Goal: Task Accomplishment & Management: Manage account settings

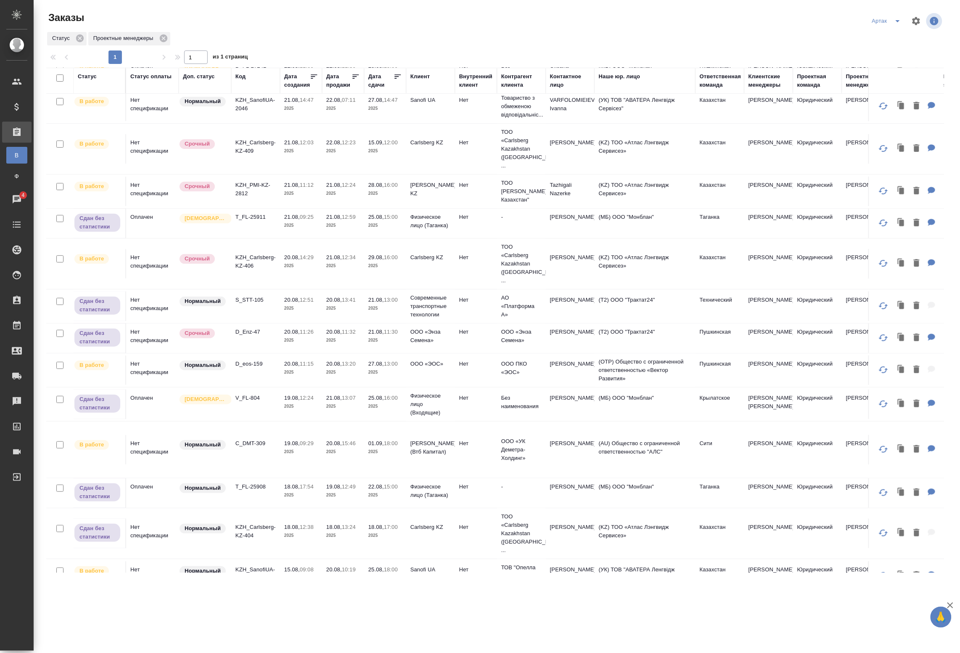
scroll to position [78, 0]
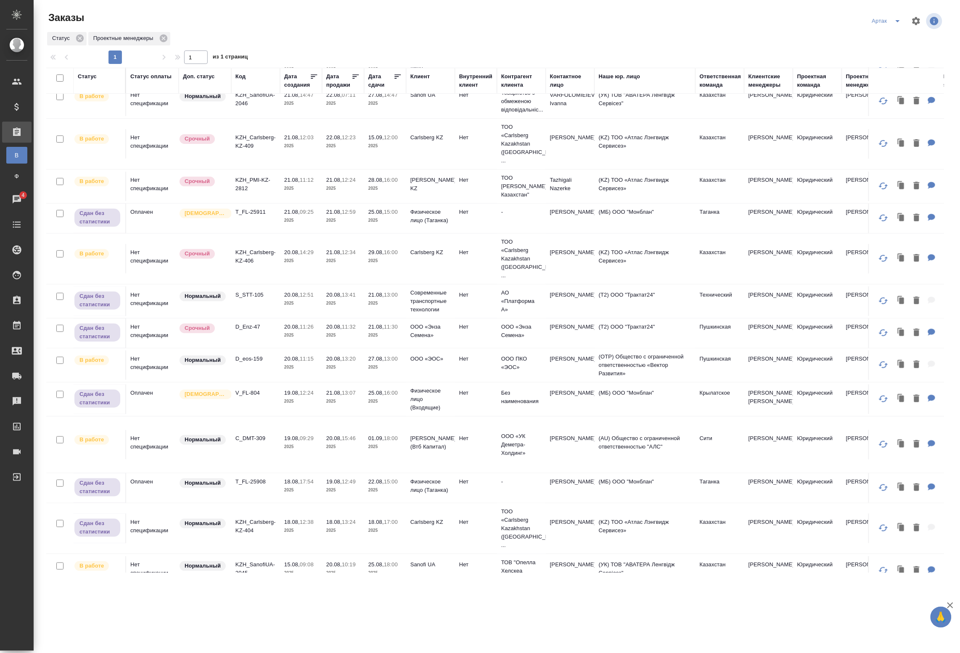
click at [300, 323] on p "20.08," at bounding box center [292, 326] width 16 height 6
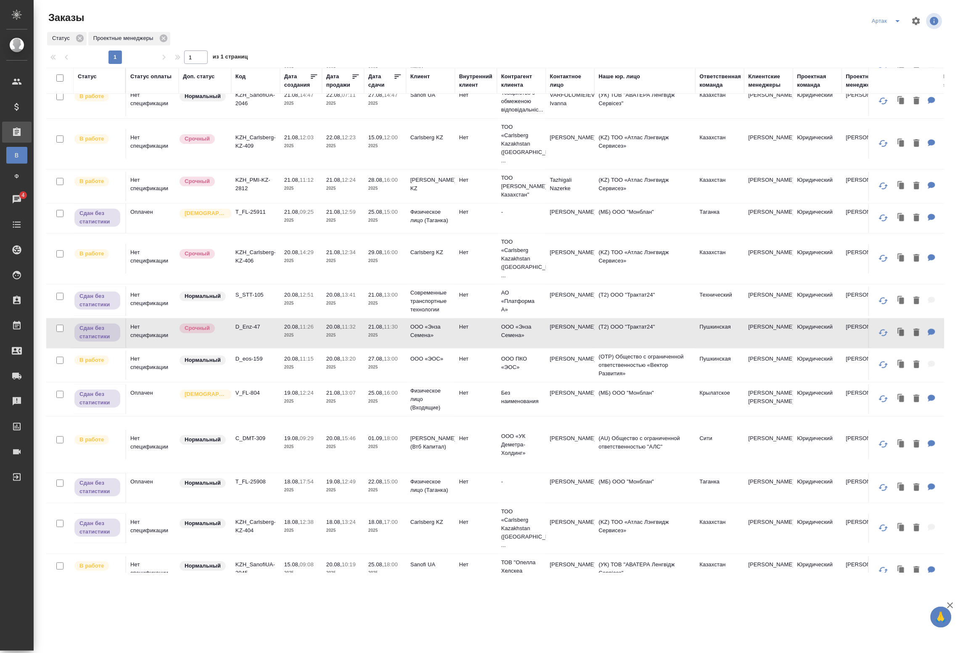
click at [302, 355] on p "11:15" at bounding box center [307, 358] width 14 height 6
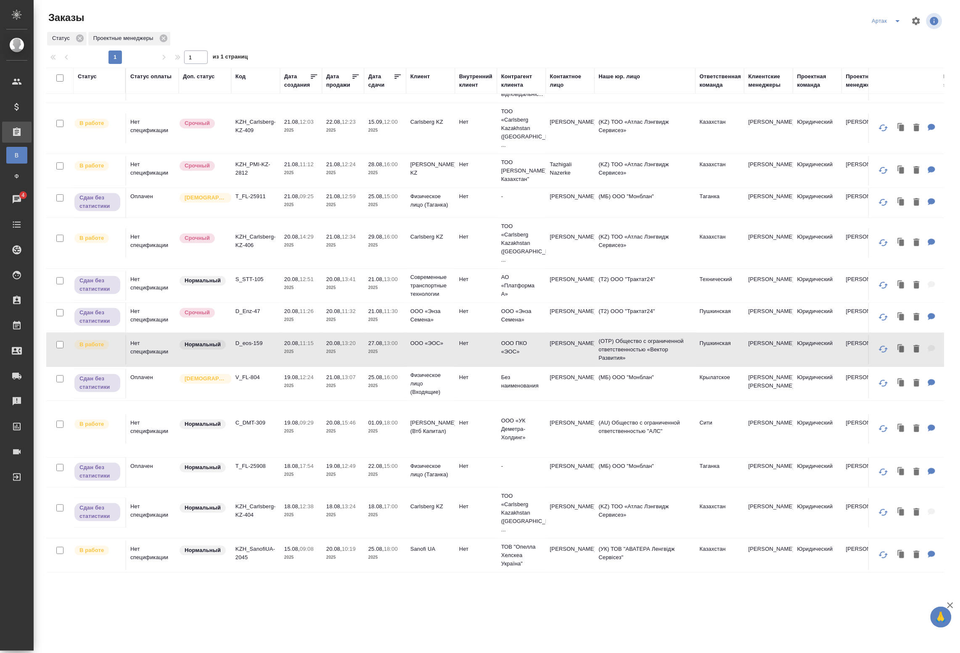
scroll to position [94, 0]
click at [304, 340] on td "20.08, 11:15 2025" at bounding box center [301, 348] width 42 height 29
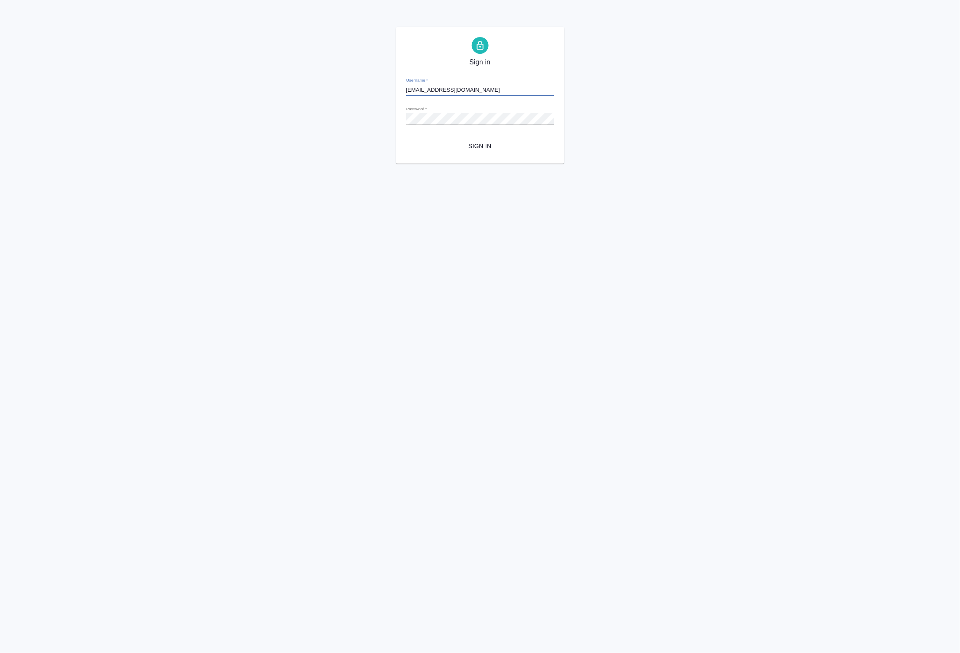
click at [486, 135] on form "Username   * a.badanyan@awatera.com Password   * urlPath   * /Order/68a5840e744…" at bounding box center [480, 112] width 148 height 83
click at [484, 146] on span "Sign in" at bounding box center [480, 146] width 135 height 11
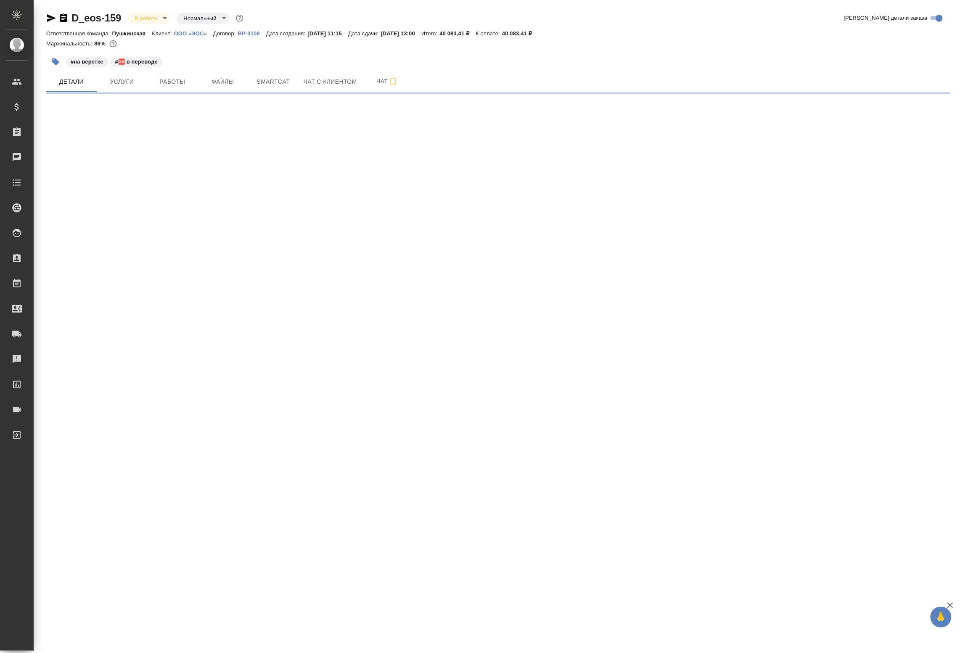
select select "RU"
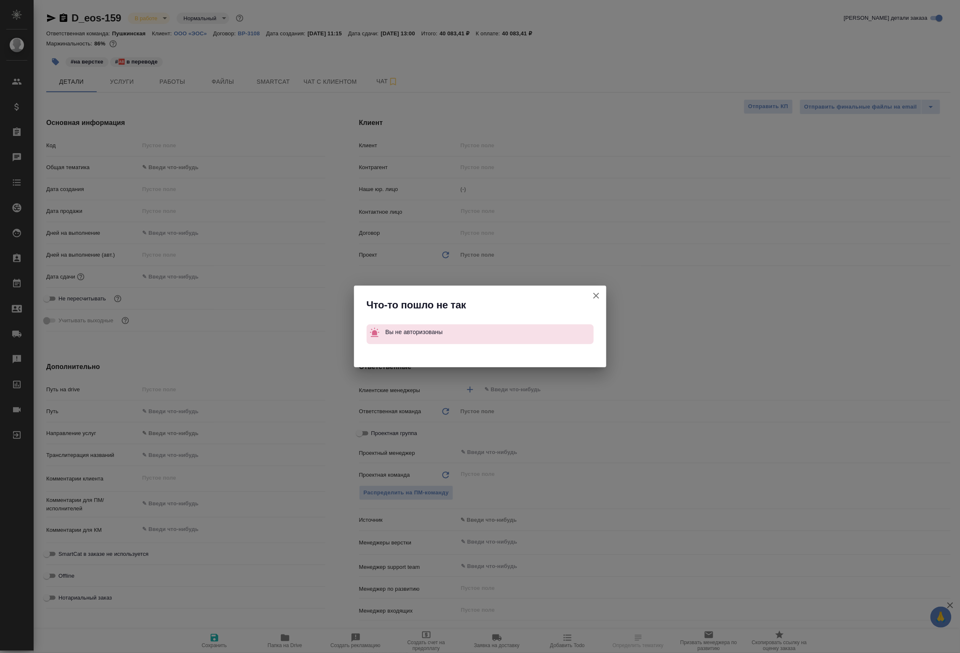
type textarea "x"
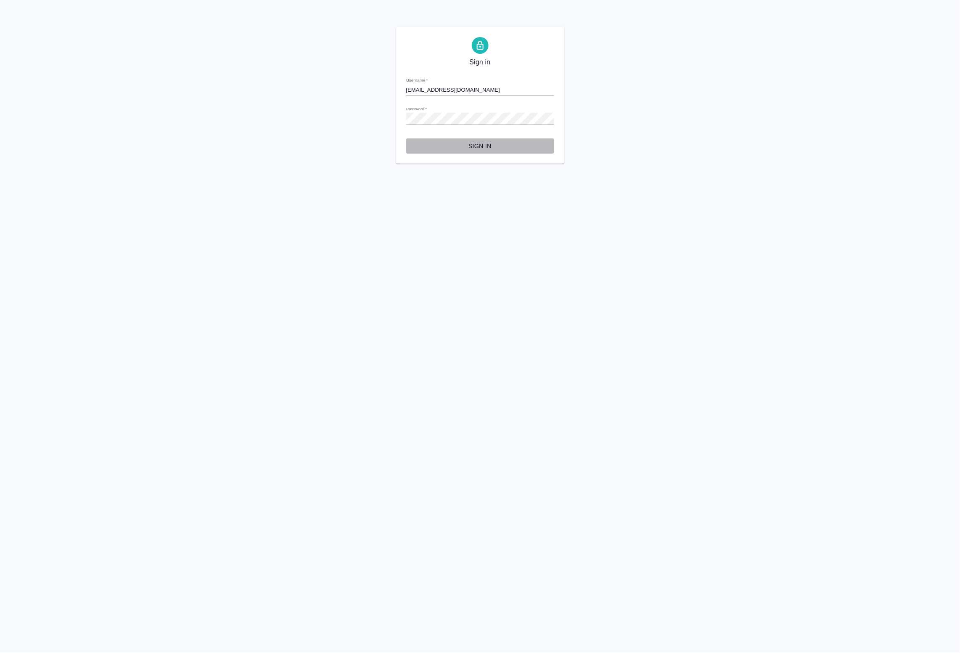
click at [472, 148] on span "Sign in" at bounding box center [480, 146] width 135 height 11
click at [468, 150] on span "Sign in" at bounding box center [480, 146] width 135 height 11
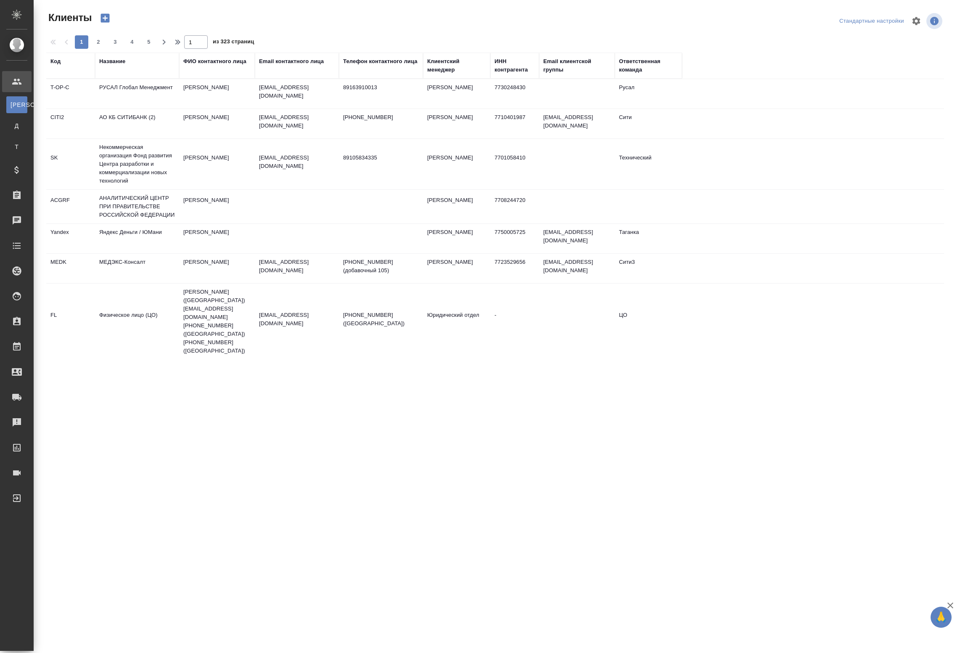
select select "RU"
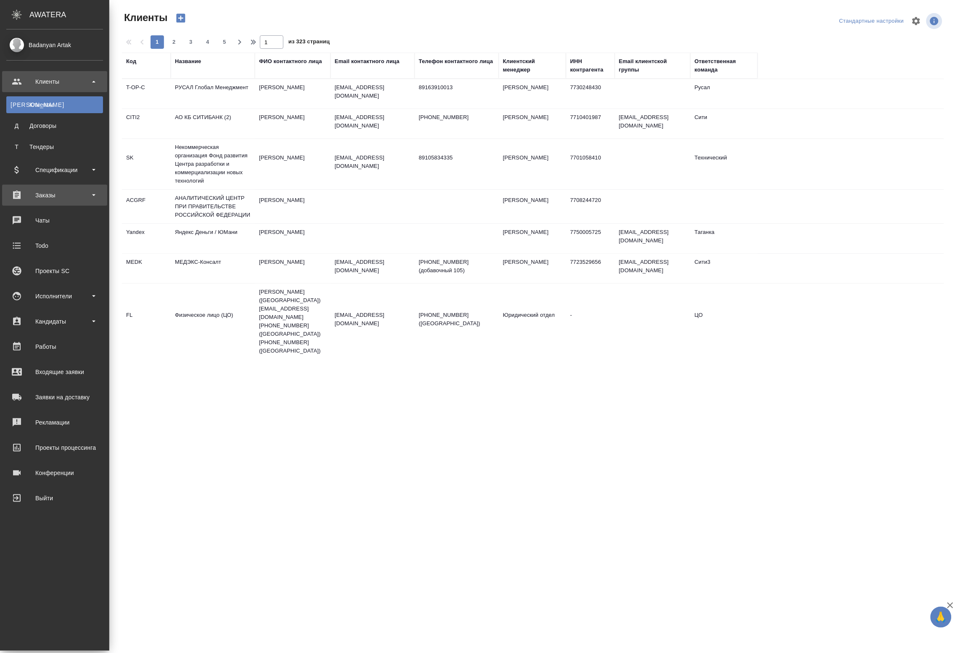
click at [34, 190] on div "Заказы" at bounding box center [54, 195] width 97 height 13
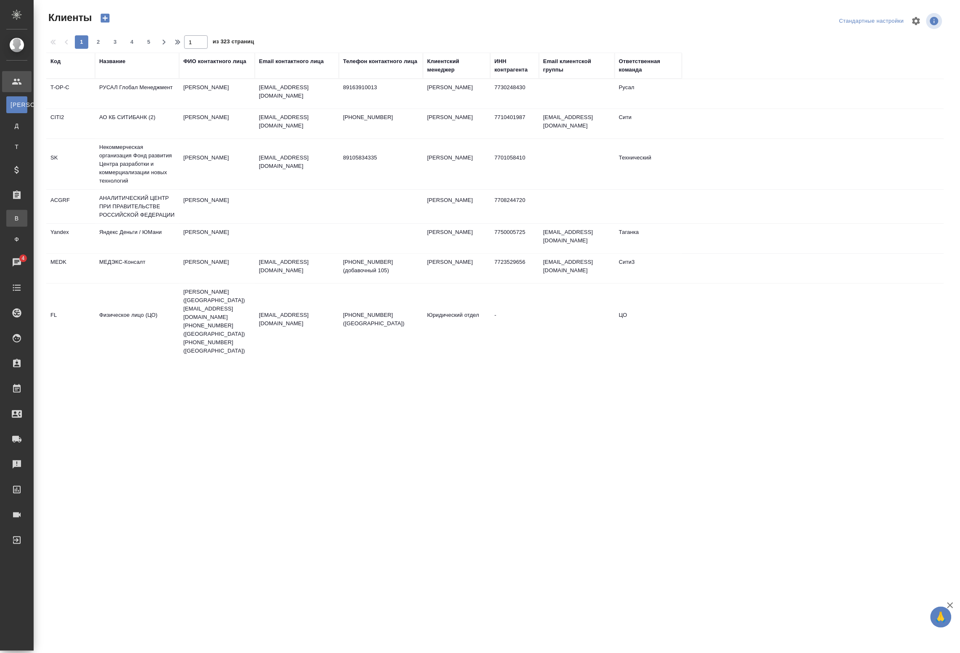
click at [13, 217] on div "Все заказы" at bounding box center [6, 218] width 13 height 8
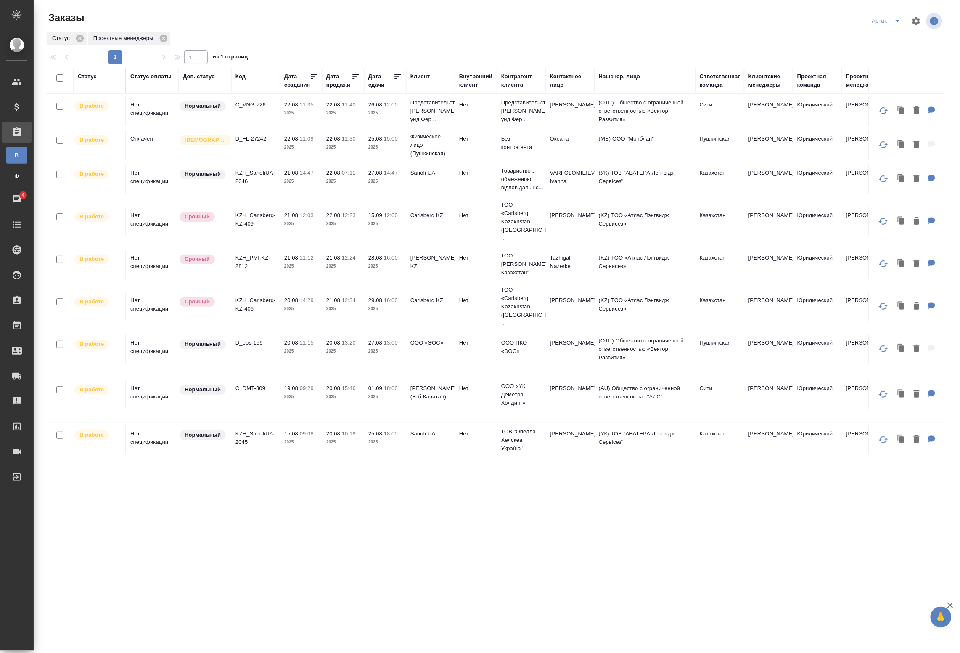
click at [268, 123] on td "C_VNG-726" at bounding box center [255, 110] width 49 height 29
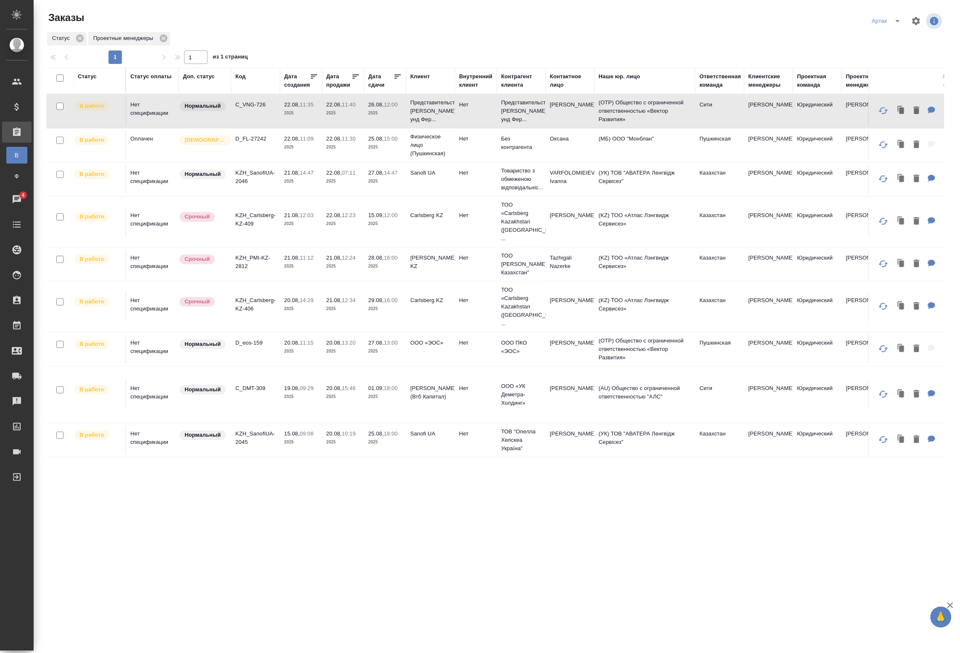
click at [268, 123] on td "C_VNG-726" at bounding box center [255, 110] width 49 height 29
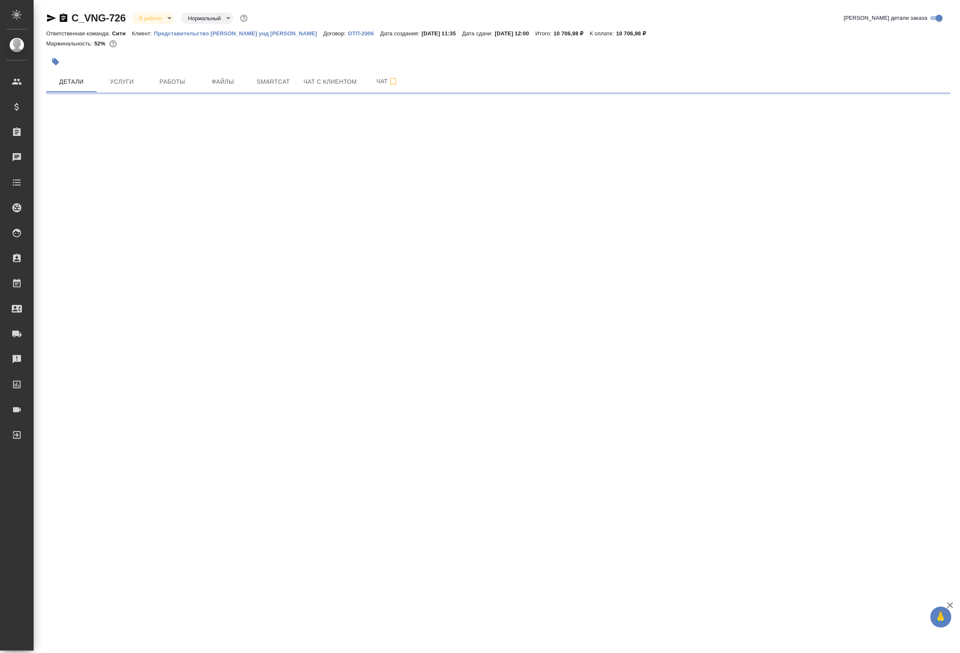
select select "RU"
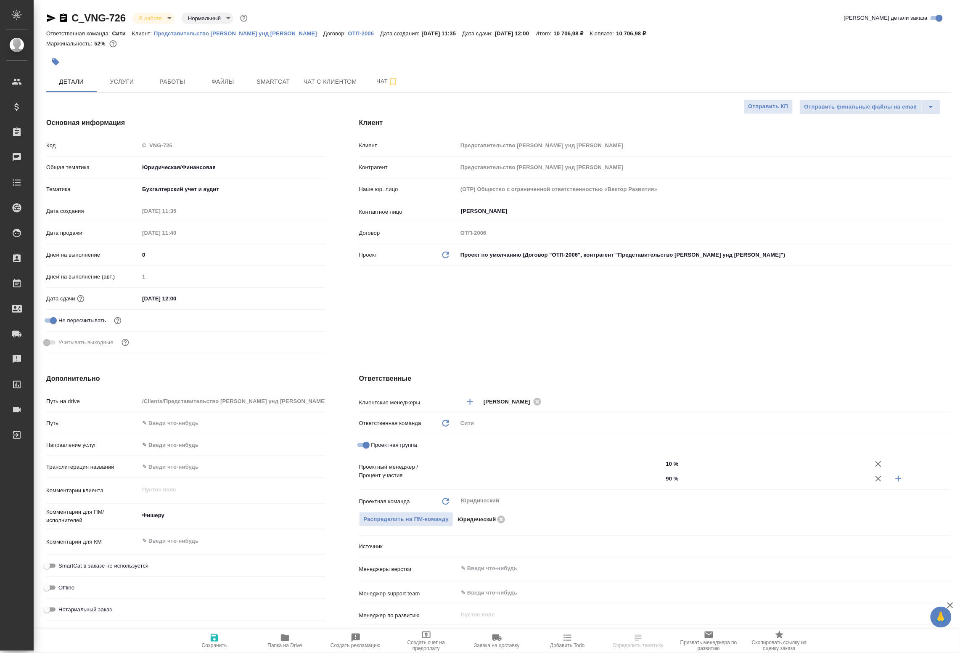
type textarea "x"
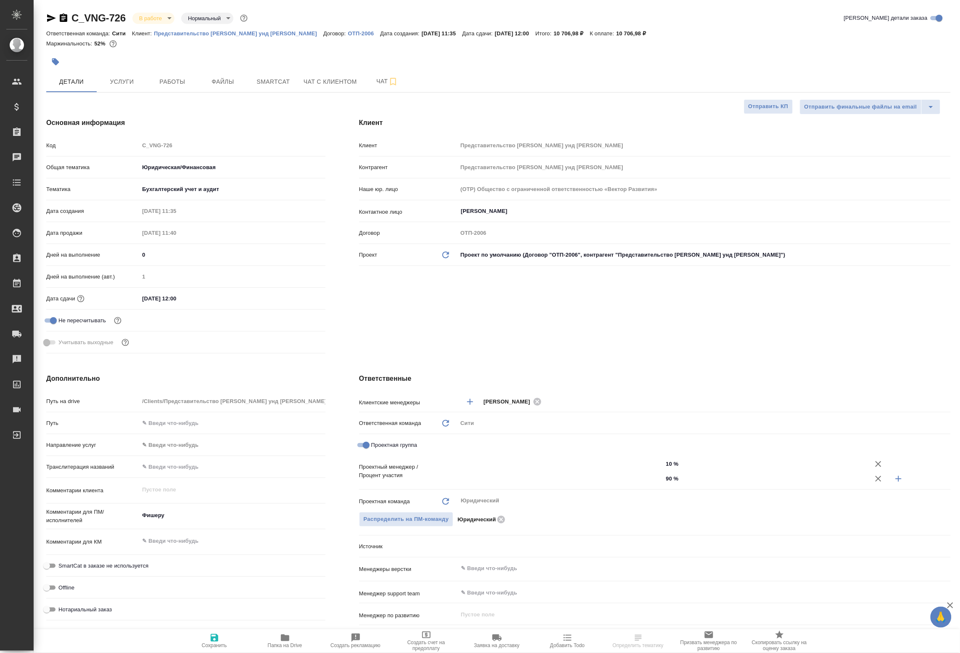
type textarea "x"
type input "[PERSON_NAME]"
type input "Matveeva Anastasia"
click at [175, 82] on span "Работы" at bounding box center [172, 82] width 40 height 11
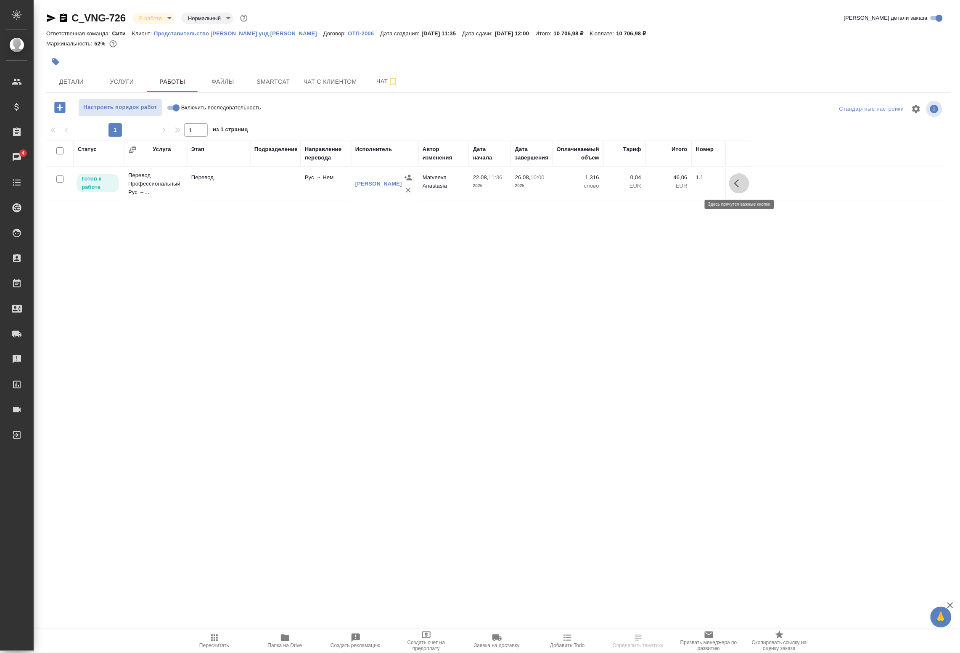
click at [739, 188] on icon "button" at bounding box center [739, 183] width 10 height 10
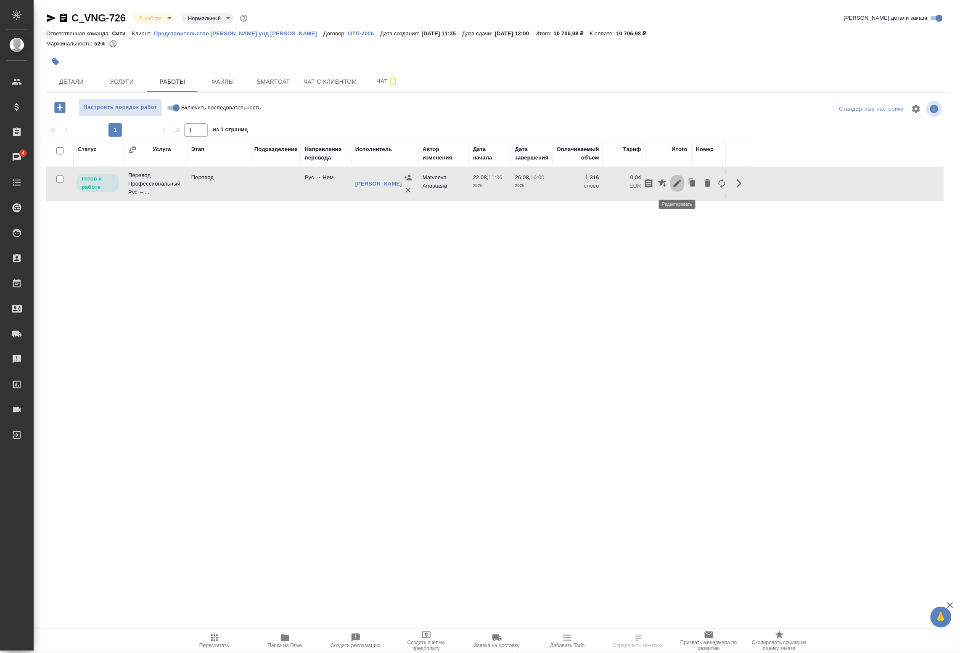
click at [673, 185] on icon "button" at bounding box center [678, 183] width 10 height 10
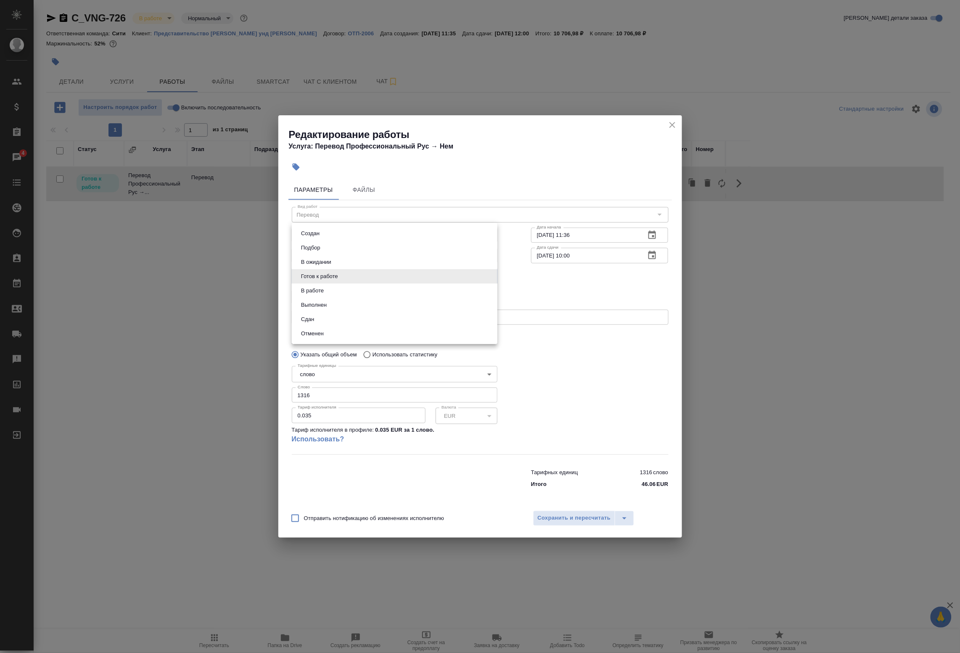
click at [379, 279] on body "🙏 .cls-1 fill:#fff; AWATERA Badanyan Artak Клиенты Спецификации Заказы 4 Чаты T…" at bounding box center [480, 326] width 960 height 653
click at [671, 125] on div at bounding box center [480, 326] width 960 height 653
click at [673, 125] on icon "close" at bounding box center [673, 125] width 6 height 6
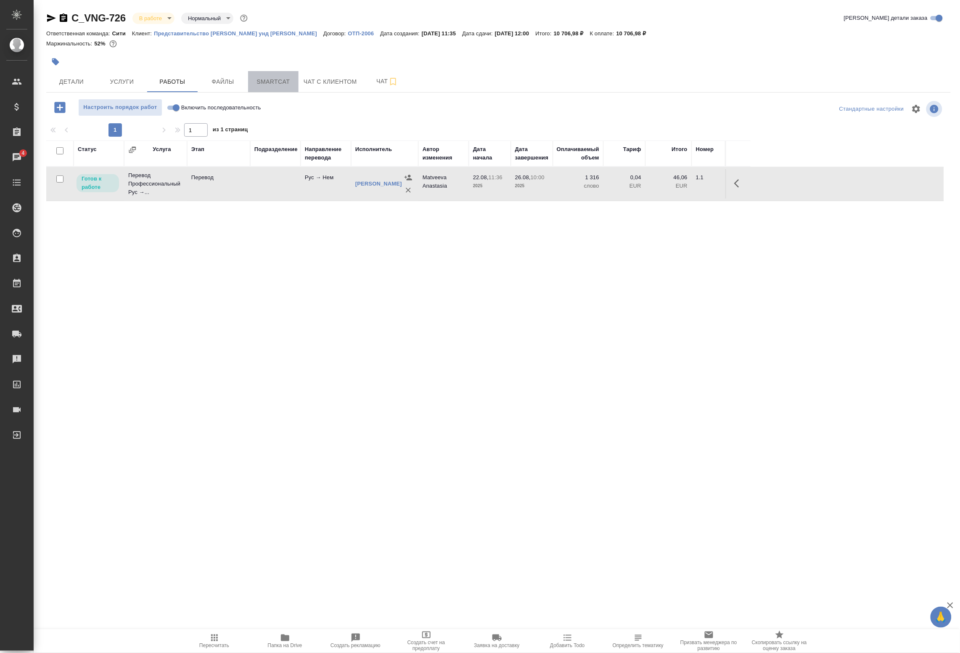
click at [277, 76] on button "Smartcat" at bounding box center [273, 81] width 50 height 21
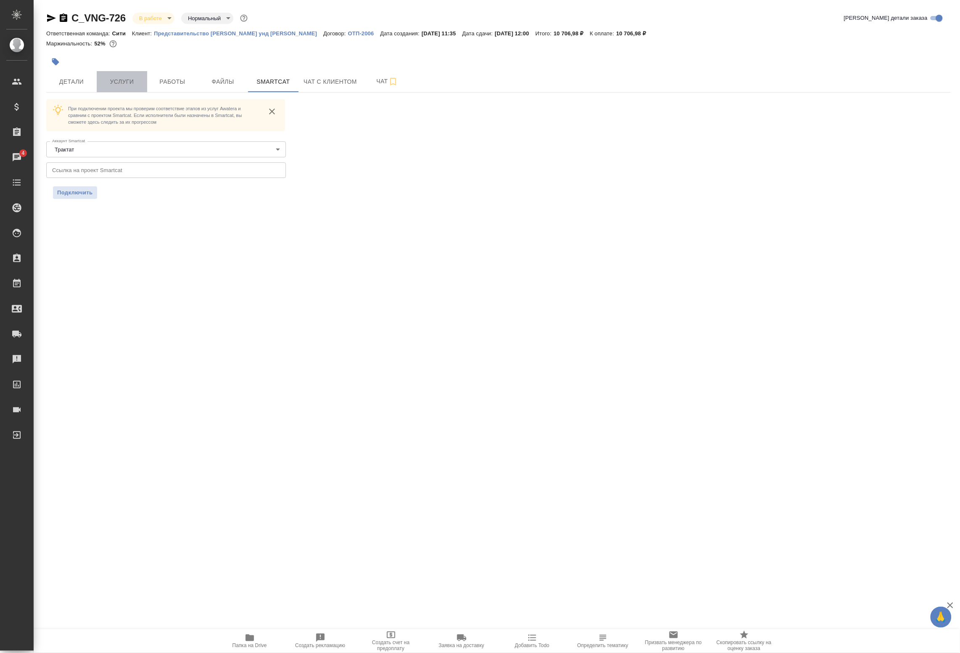
click at [127, 82] on span "Услуги" at bounding box center [122, 82] width 40 height 11
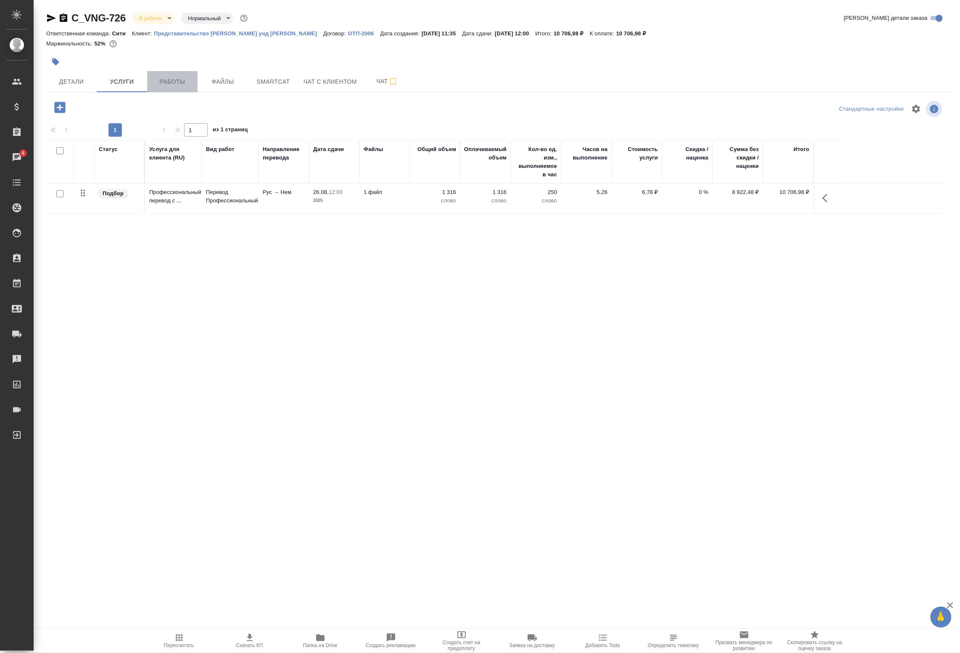
click at [165, 81] on span "Работы" at bounding box center [172, 82] width 40 height 11
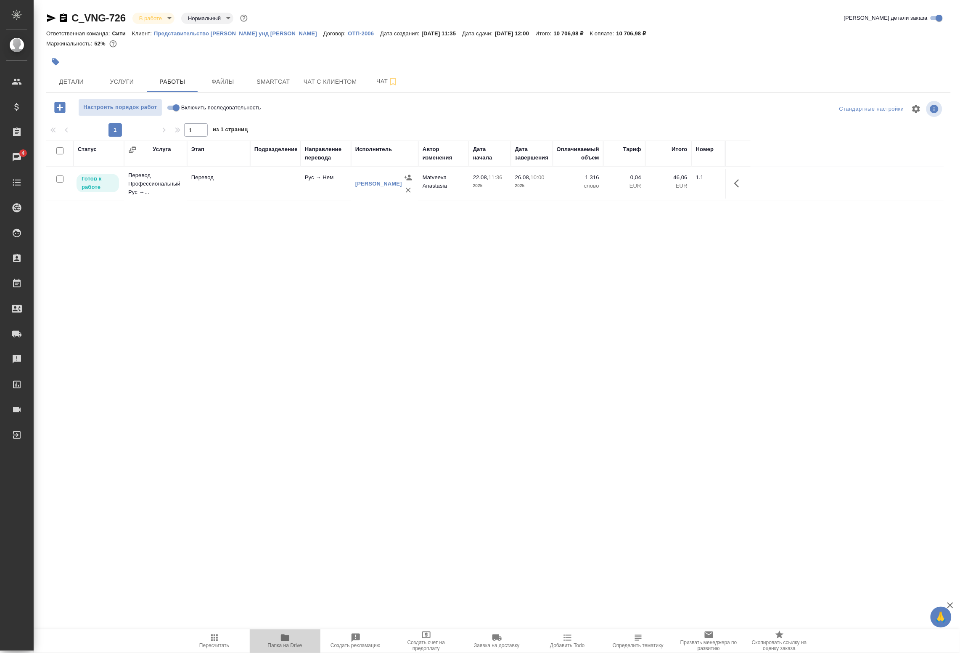
click at [280, 641] on icon "button" at bounding box center [285, 638] width 10 height 10
click at [215, 83] on span "Файлы" at bounding box center [223, 82] width 40 height 11
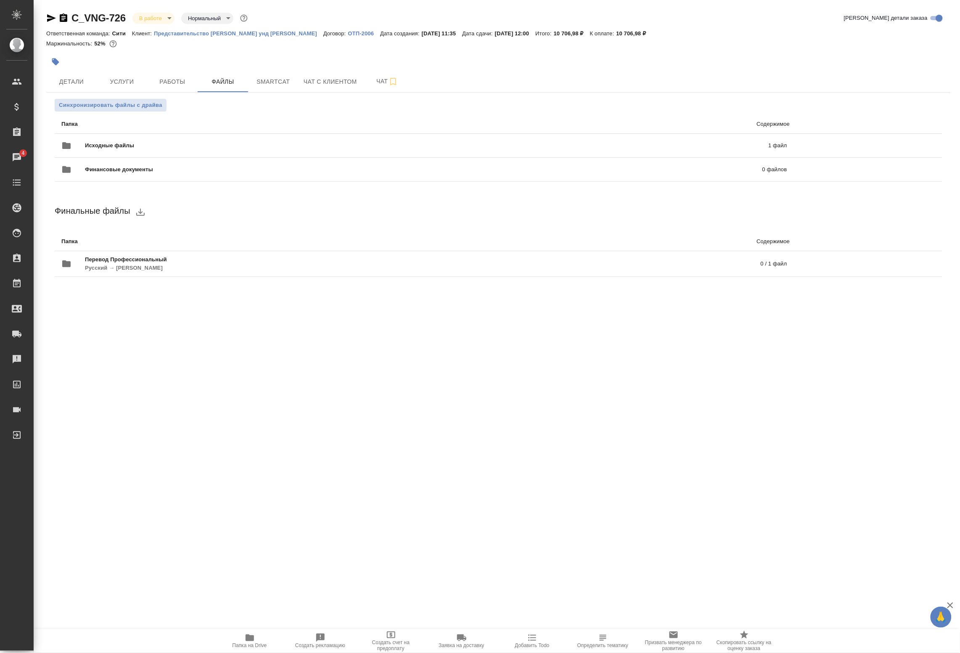
click at [234, 633] on span "Папка на Drive" at bounding box center [250, 641] width 61 height 16
click at [172, 83] on span "Работы" at bounding box center [172, 82] width 40 height 11
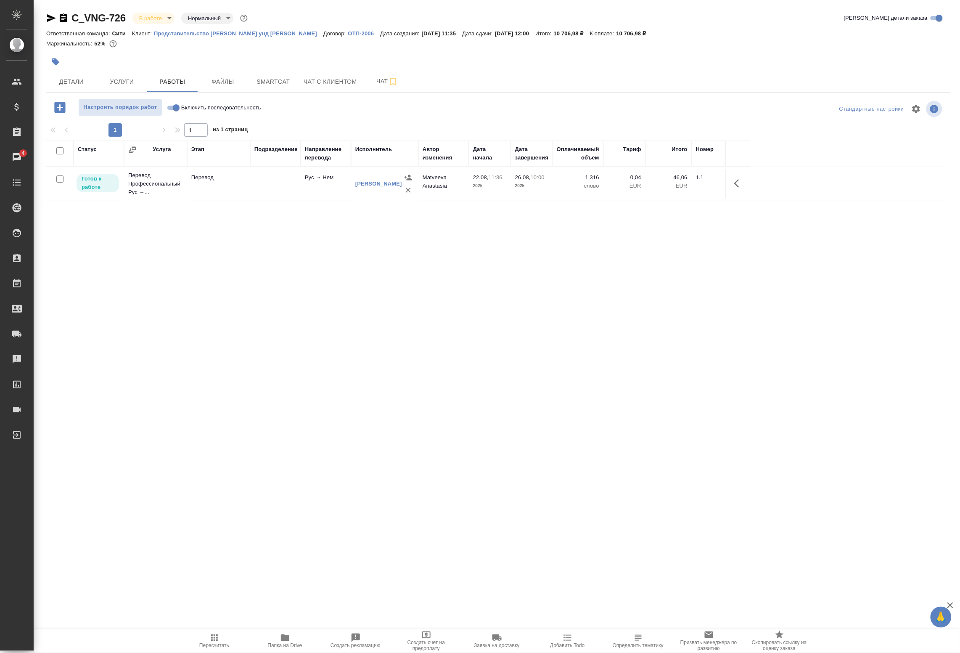
click at [152, 17] on body "🙏 .cls-1 fill:#fff; AWATERA Badanyan Artak Клиенты Спецификации Заказы 4 Чаты T…" at bounding box center [480, 326] width 960 height 653
click at [152, 101] on button "Сдан без статистики" at bounding box center [167, 102] width 57 height 9
